Goal: Information Seeking & Learning: Learn about a topic

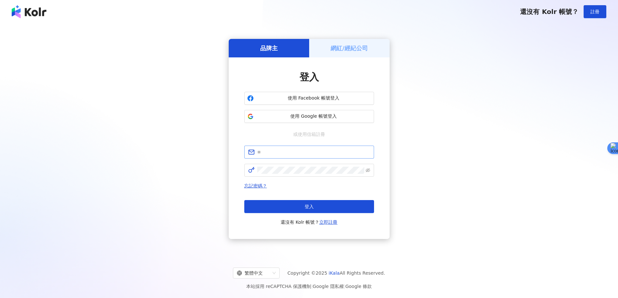
click at [291, 156] on span at bounding box center [309, 152] width 130 height 13
click at [292, 154] on input "text" at bounding box center [313, 152] width 113 height 7
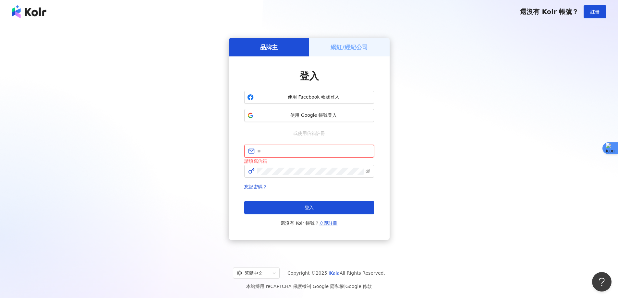
type input "**********"
click at [295, 204] on button "登入" at bounding box center [309, 207] width 130 height 13
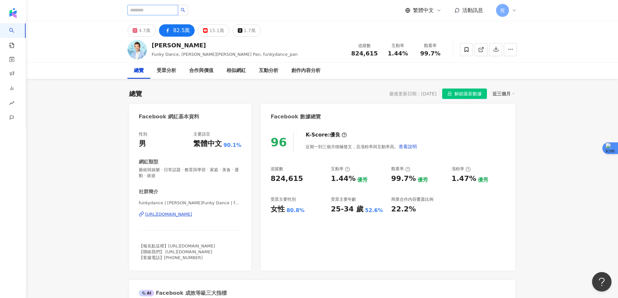
click at [178, 12] on input "search" at bounding box center [153, 10] width 51 height 10
paste input "*******"
type input "*******"
click at [185, 12] on icon "search" at bounding box center [183, 10] width 5 height 5
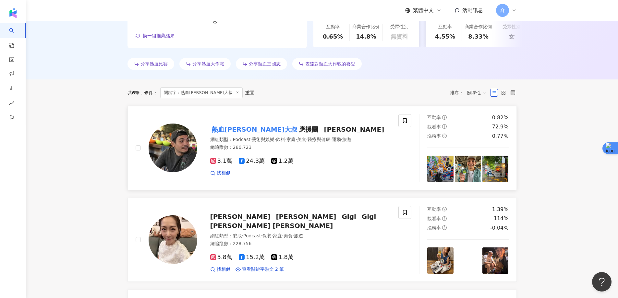
scroll to position [166, 0]
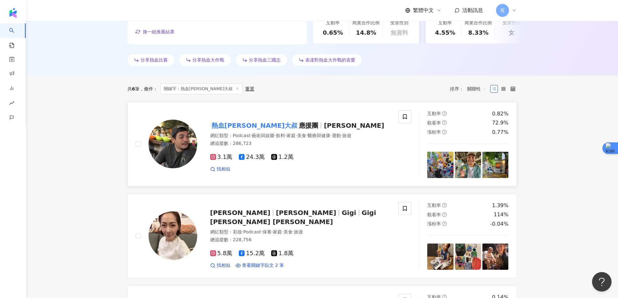
click at [253, 122] on mark "熱血史丹利大叔" at bounding box center [254, 125] width 89 height 10
click at [276, 216] on span "Gigi Lin" at bounding box center [306, 213] width 60 height 8
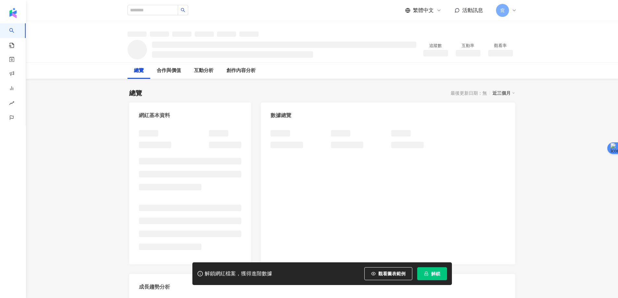
click at [430, 272] on button "解鎖" at bounding box center [433, 274] width 30 height 13
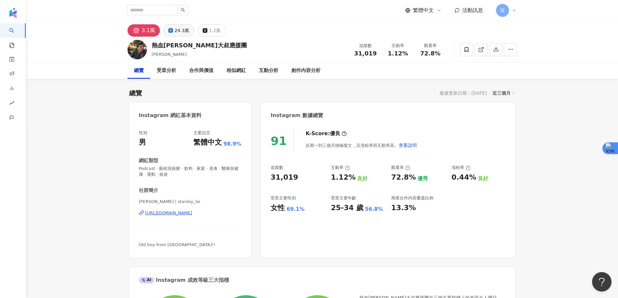
click at [173, 33] on button "24.3萬" at bounding box center [178, 30] width 31 height 12
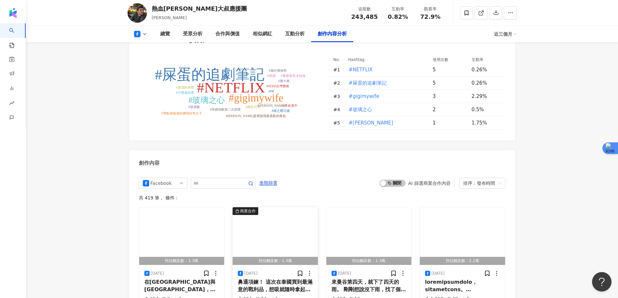
scroll to position [1786, 0]
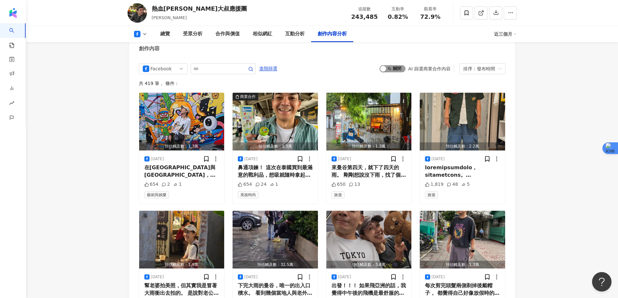
click at [392, 65] on span "啟動 關閉" at bounding box center [393, 68] width 26 height 7
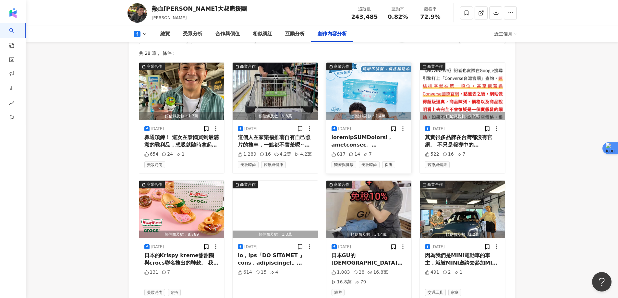
scroll to position [1792, 0]
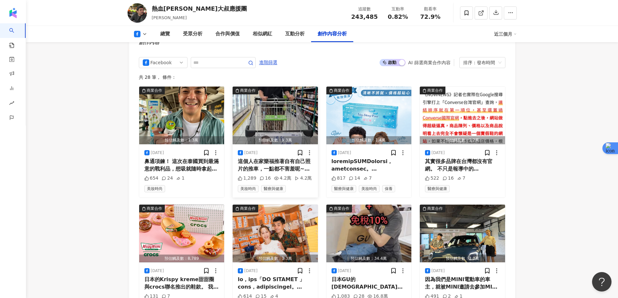
click at [269, 98] on img "button" at bounding box center [275, 116] width 85 height 58
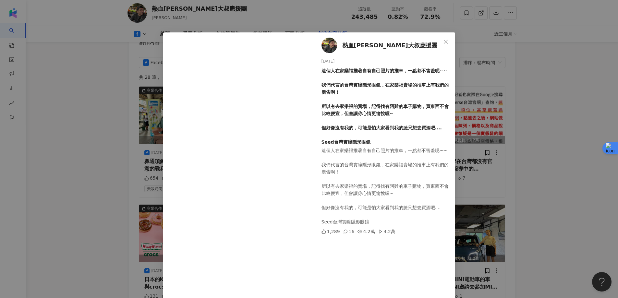
click at [554, 101] on div "熱血史丹利大叔應援團 2025/8/24 這個人在家樂福推著自有自己照片的推車，一點都不害羞呢~~ 我們代言的台灣實瞳隱形眼鏡，在家樂福賣場的推車上有我們的廣…" at bounding box center [309, 149] width 618 height 298
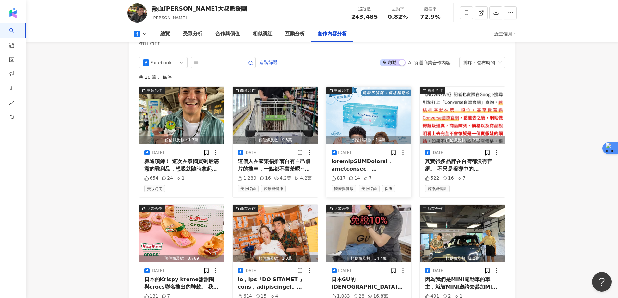
click at [365, 94] on img "button" at bounding box center [369, 116] width 85 height 58
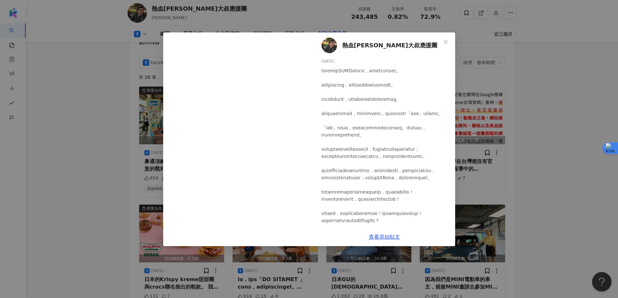
click at [503, 110] on div "熱血史丹利大叔應援團 2025/8/22 817 14 7 查看原始貼文" at bounding box center [309, 149] width 618 height 298
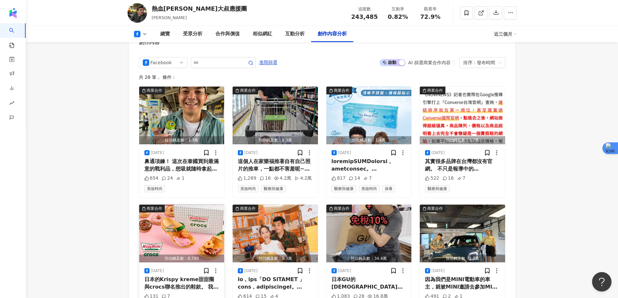
click at [177, 208] on img "button" at bounding box center [181, 234] width 85 height 58
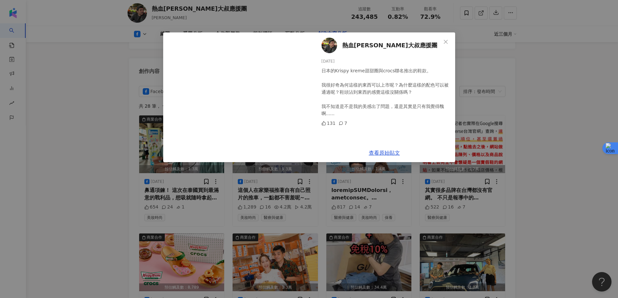
scroll to position [1727, 0]
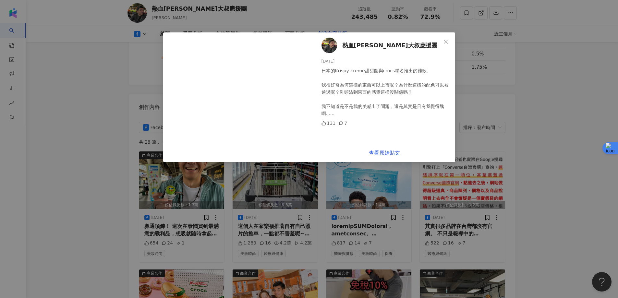
click at [533, 120] on div "熱血史丹利大叔應援團 2025/8/2 日本的Krispy kreme甜甜圈與crocs聯名推出的鞋款。 我很好奇為何這樣的東西可以上市呢？為什麼這樣的配色可…" at bounding box center [309, 149] width 618 height 298
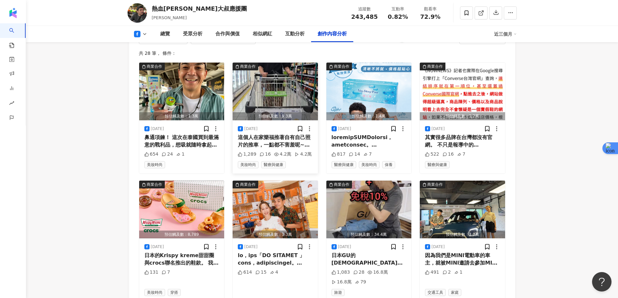
scroll to position [1824, 0]
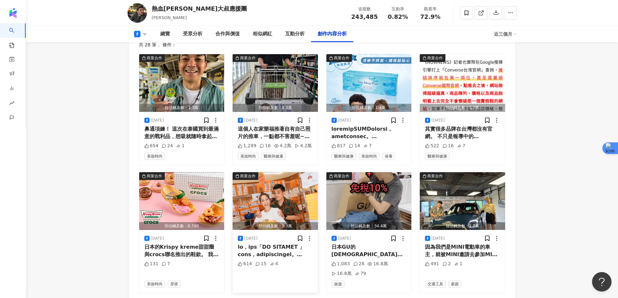
click at [279, 174] on img "button" at bounding box center [275, 201] width 85 height 58
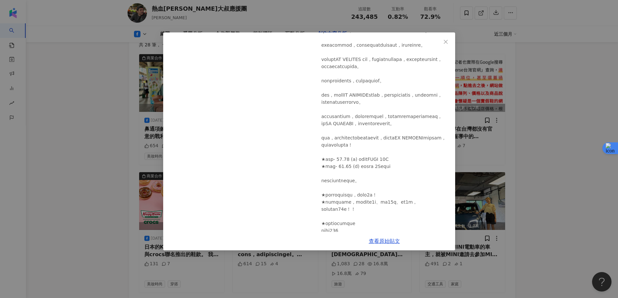
scroll to position [97, 0]
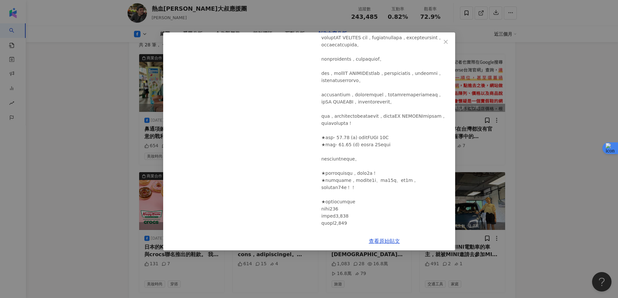
click at [559, 112] on div "熱血史丹利大叔應援團 2025/7/29 614 15 4 查看原始貼文" at bounding box center [309, 149] width 618 height 298
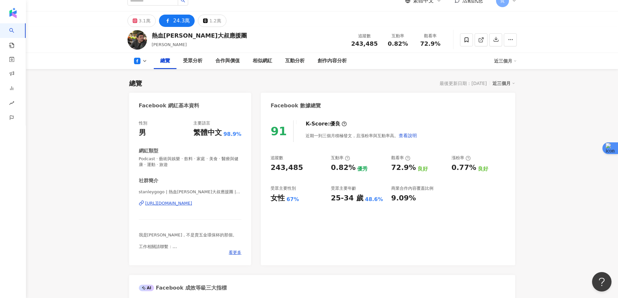
scroll to position [0, 0]
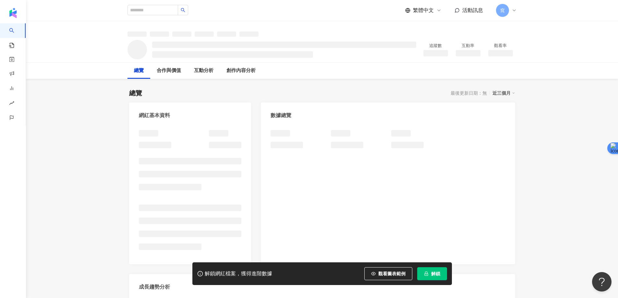
click at [434, 275] on span "解鎖" at bounding box center [435, 273] width 9 height 5
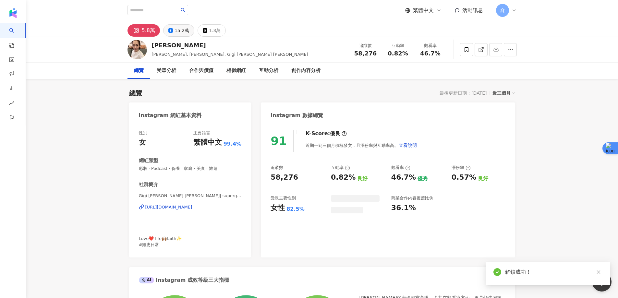
click at [181, 31] on div "15.2萬" at bounding box center [182, 30] width 15 height 9
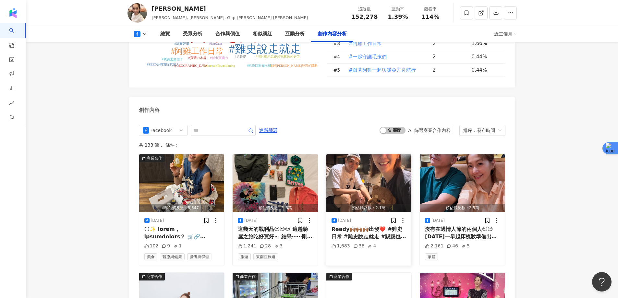
scroll to position [1753, 0]
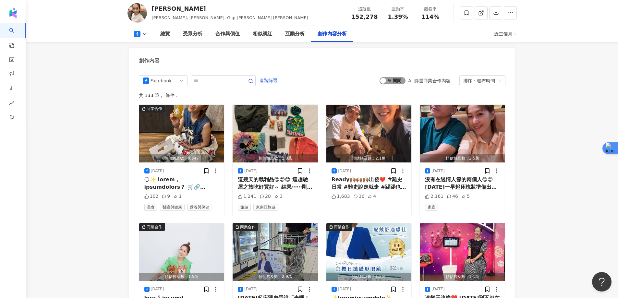
click at [393, 77] on span "啟動 關閉" at bounding box center [393, 80] width 26 height 7
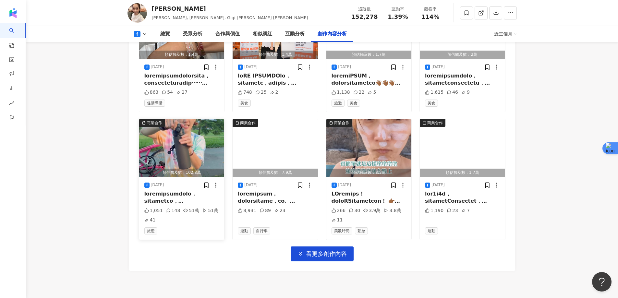
scroll to position [1981, 0]
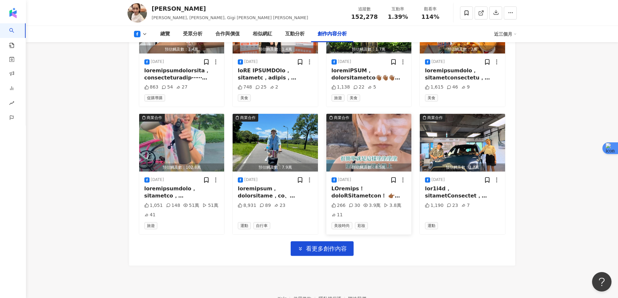
click at [363, 137] on img "button" at bounding box center [369, 143] width 85 height 58
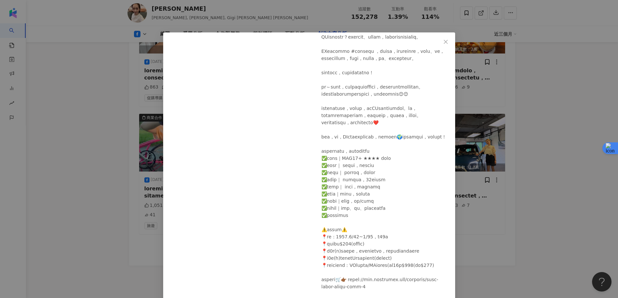
scroll to position [97, 0]
click at [541, 181] on div "林如琦 2025/7/2 PP棒好康團來囉！ 266 30 3.9萬 3.8萬 11 查看原始貼文" at bounding box center [309, 149] width 618 height 298
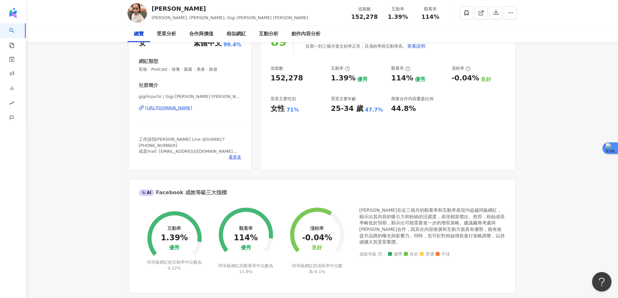
scroll to position [0, 0]
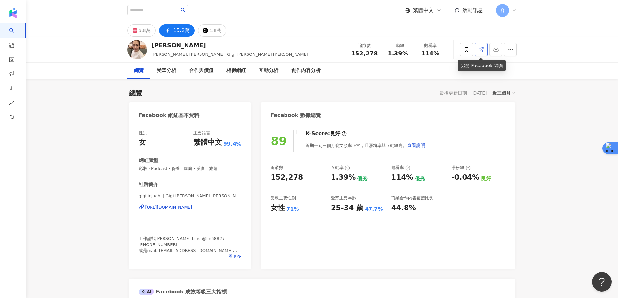
click at [482, 48] on icon at bounding box center [482, 50] width 6 height 6
click at [157, 12] on input "search" at bounding box center [153, 10] width 51 height 10
paste input "***"
type input "***"
click at [186, 10] on icon "loading" at bounding box center [183, 10] width 6 height 6
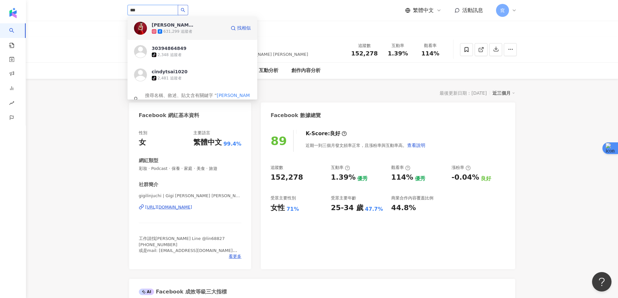
click at [189, 24] on span "[PERSON_NAME]" at bounding box center [173, 25] width 42 height 6
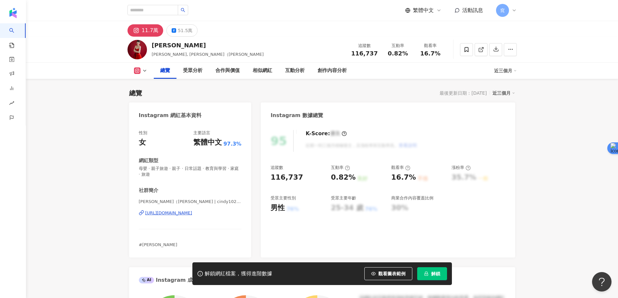
click at [433, 271] on span "解鎖" at bounding box center [435, 273] width 9 height 5
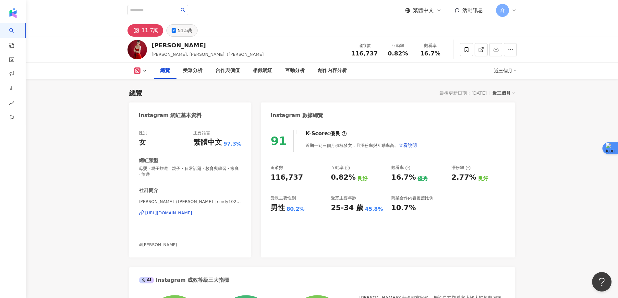
click at [186, 31] on div "51.5萬" at bounding box center [185, 30] width 15 height 9
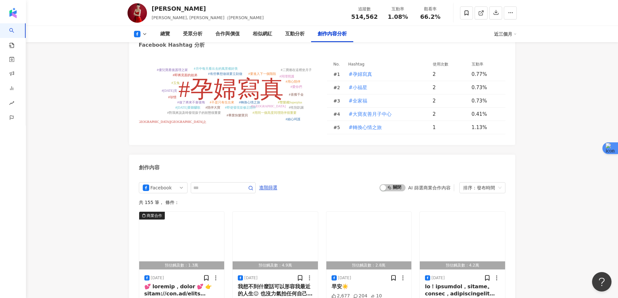
scroll to position [1721, 0]
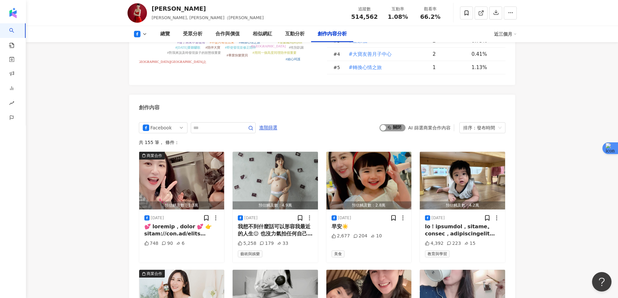
click at [389, 124] on span "啟動 關閉" at bounding box center [393, 127] width 26 height 7
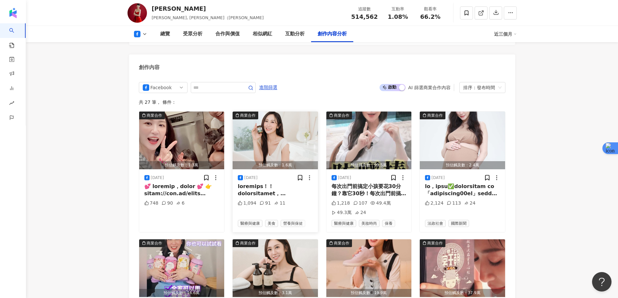
click at [267, 134] on img "button" at bounding box center [275, 141] width 85 height 58
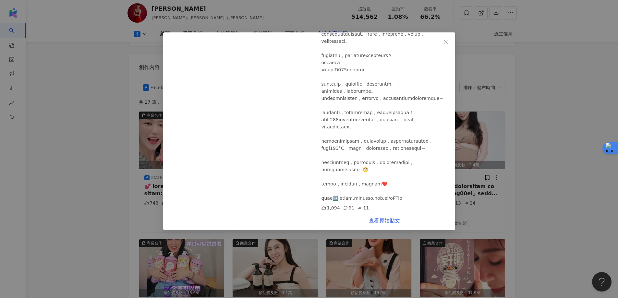
scroll to position [151, 0]
click at [549, 112] on div "蔡允潔 2025/8/29 1,094 91 11 查看原始貼文" at bounding box center [309, 149] width 618 height 298
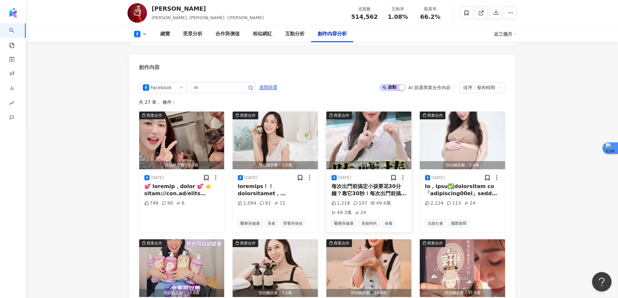
click at [365, 123] on img "button" at bounding box center [369, 141] width 85 height 58
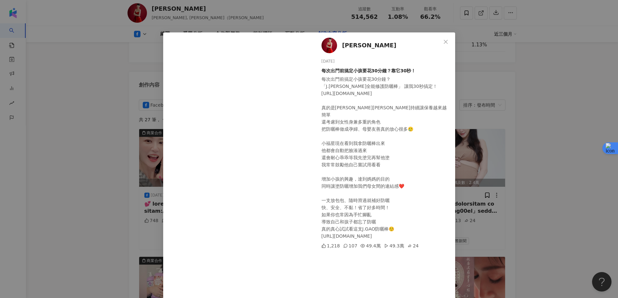
scroll to position [1729, 0]
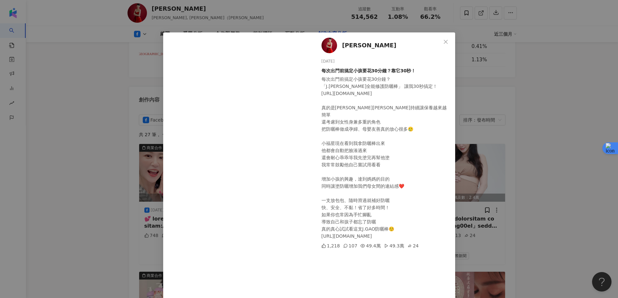
click at [581, 70] on div "蔡允潔 2025/7/22 每次出門前搞定小孩要花30分鐘？靠它30秒！ 每次出門前搞定小孩要花30分鐘？ 「J.GAO全能修護防曬棒」 讓我30秒搞定！ h…" at bounding box center [309, 149] width 618 height 298
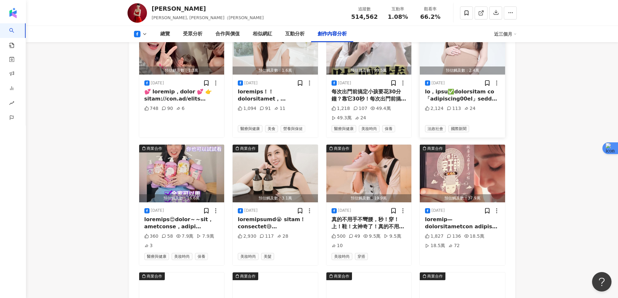
scroll to position [1858, 0]
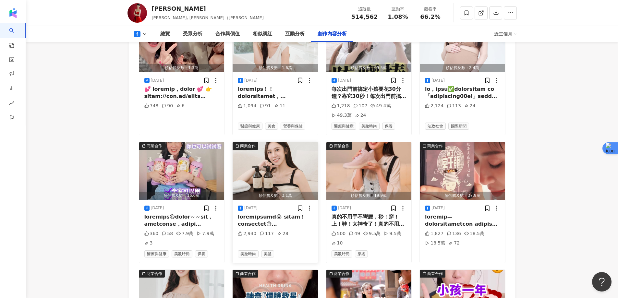
click at [270, 157] on img "button" at bounding box center [275, 171] width 85 height 58
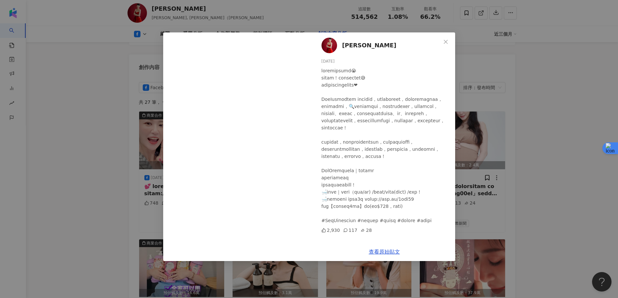
scroll to position [1891, 0]
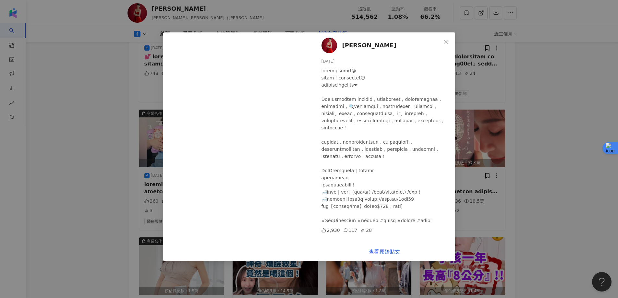
click at [539, 115] on div "蔡允潔 2025/5/7 2,930 117 28 查看原始貼文" at bounding box center [309, 149] width 618 height 298
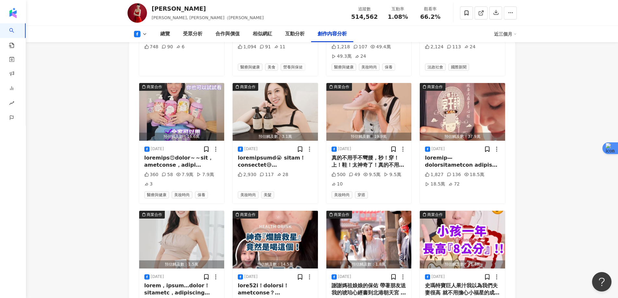
scroll to position [1956, 0]
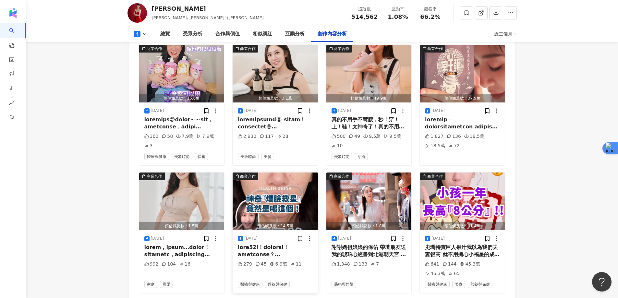
click at [291, 184] on img "button" at bounding box center [275, 202] width 85 height 58
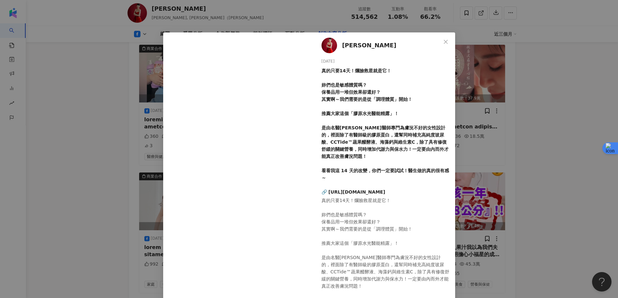
click at [588, 76] on div "蔡允潔 2025/3/28 真的只要14天！爛臉救星就是它！ 妳們也是敏感體質嗎？ 保養品用一堆但效果卻還好？ 其實啊～我們需要的是從「調理體質」開始！ 推薦…" at bounding box center [309, 149] width 618 height 298
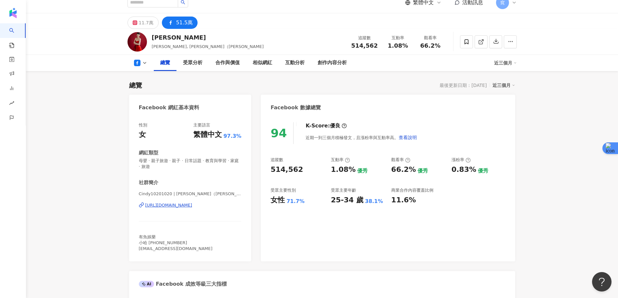
scroll to position [0, 0]
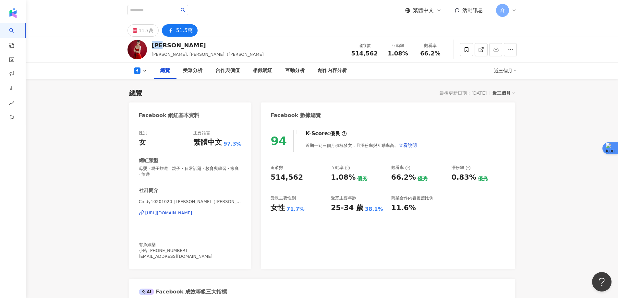
drag, startPoint x: 152, startPoint y: 44, endPoint x: 170, endPoint y: 44, distance: 18.2
click at [170, 44] on div "[PERSON_NAME]" at bounding box center [208, 45] width 112 height 8
copy div "[PERSON_NAME]"
click at [219, 92] on div "總覽 最後更新日期：2025/9/11 近三個月" at bounding box center [322, 93] width 386 height 9
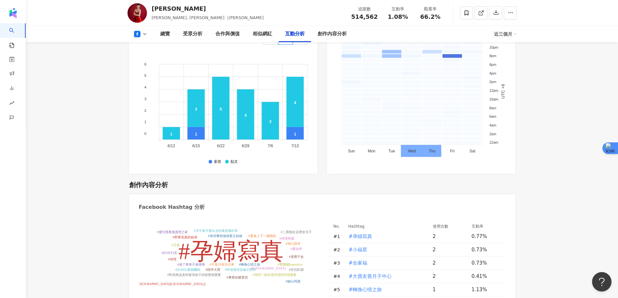
scroll to position [1721, 0]
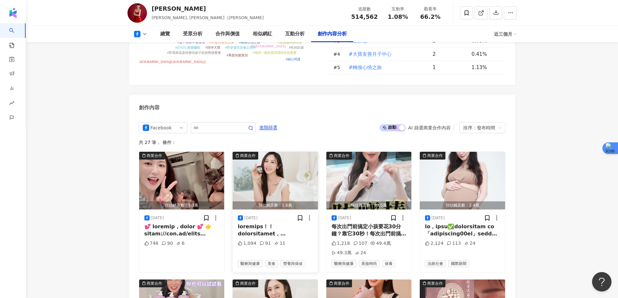
click at [287, 161] on img "button" at bounding box center [275, 181] width 85 height 58
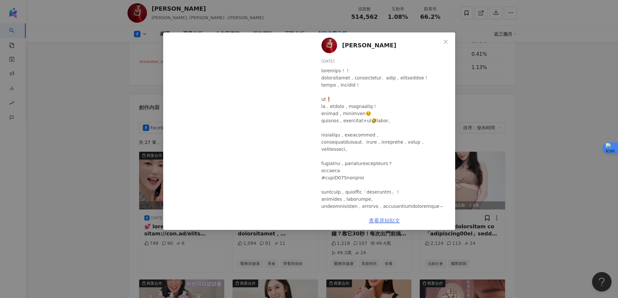
click at [389, 219] on link "查看原始貼文" at bounding box center [384, 221] width 31 height 6
click at [563, 123] on div "蔡允潔 2025/8/29 1,094 91 11 查看原始貼文" at bounding box center [309, 149] width 618 height 298
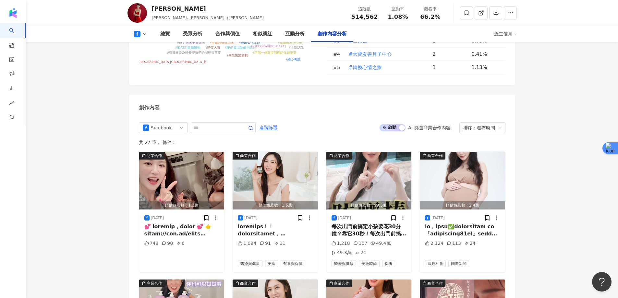
scroll to position [1721, 0]
